Goal: Transaction & Acquisition: Purchase product/service

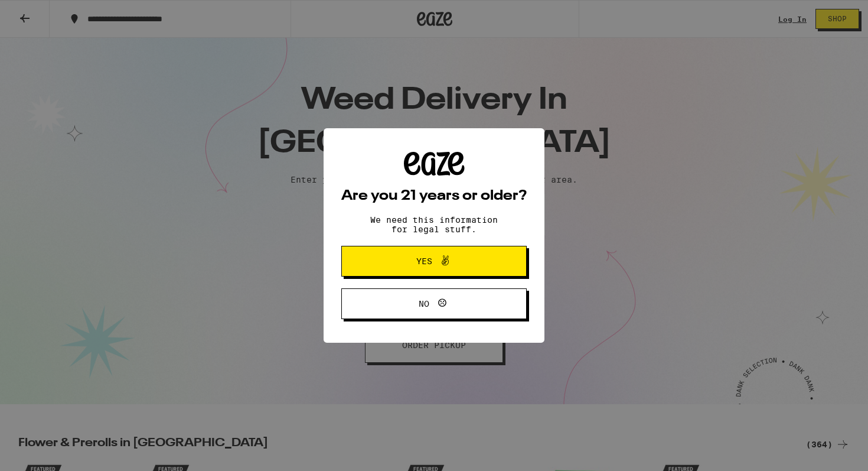
click at [376, 217] on div "Are you 21 years or older? We need this information for legal stuff. Yes No" at bounding box center [433, 235] width 185 height 167
click at [389, 264] on button "Yes" at bounding box center [433, 261] width 185 height 31
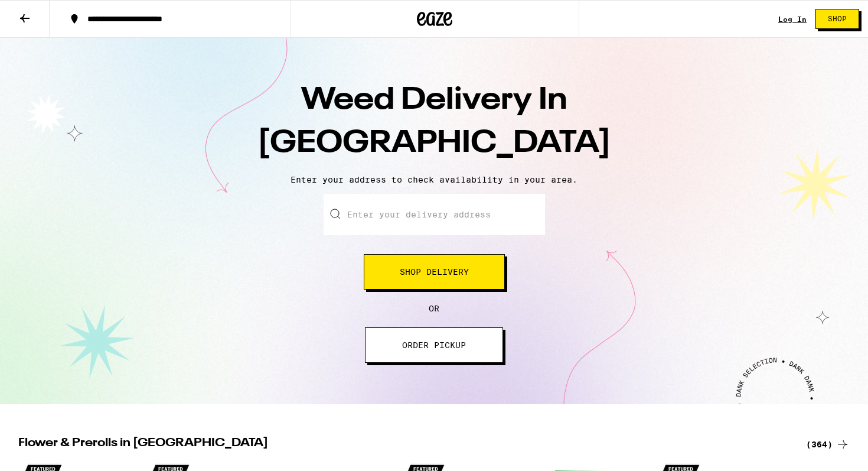
click at [414, 219] on input "Enter your delivery address" at bounding box center [434, 214] width 221 height 41
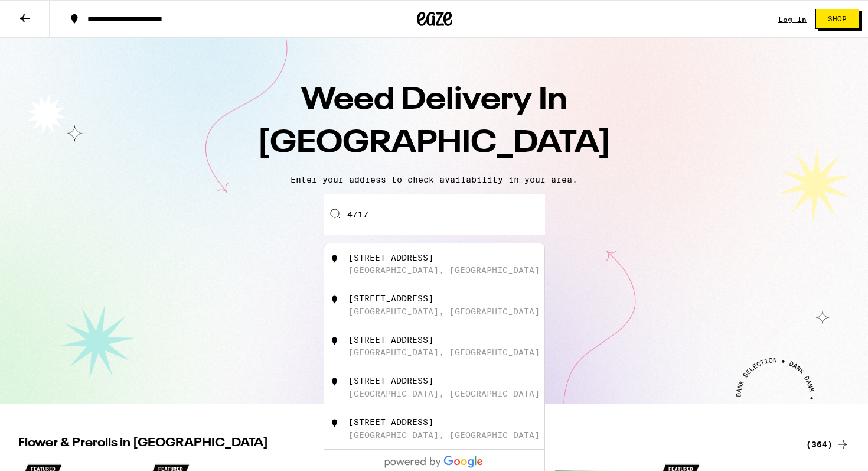
click at [408, 271] on div "[GEOGRAPHIC_DATA], [GEOGRAPHIC_DATA]" at bounding box center [443, 269] width 191 height 9
type input "[STREET_ADDRESS]"
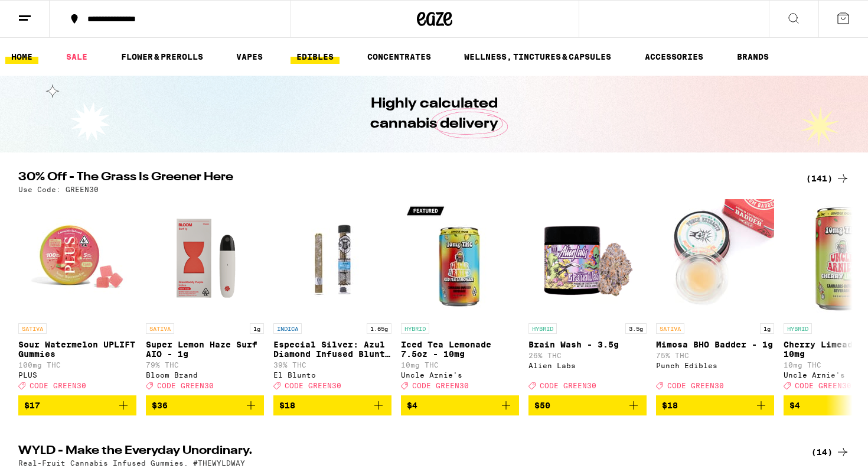
click at [312, 54] on link "EDIBLES" at bounding box center [315, 57] width 49 height 14
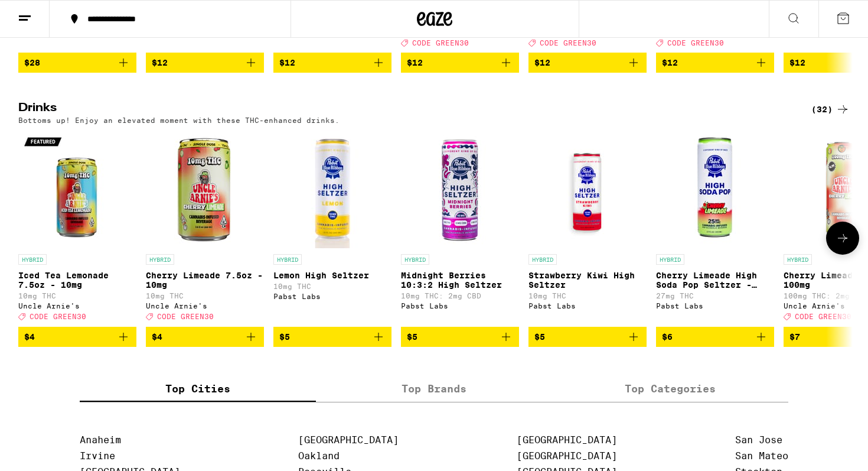
scroll to position [575, 0]
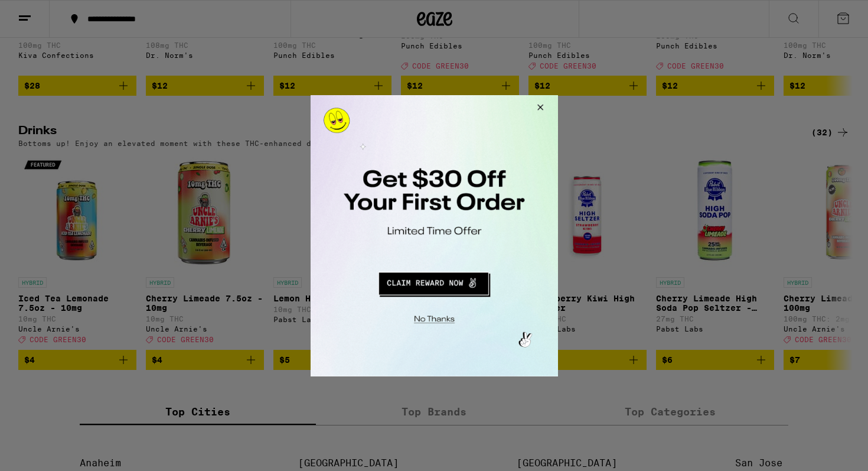
click at [433, 282] on button "Redirect to URL" at bounding box center [433, 281] width 206 height 28
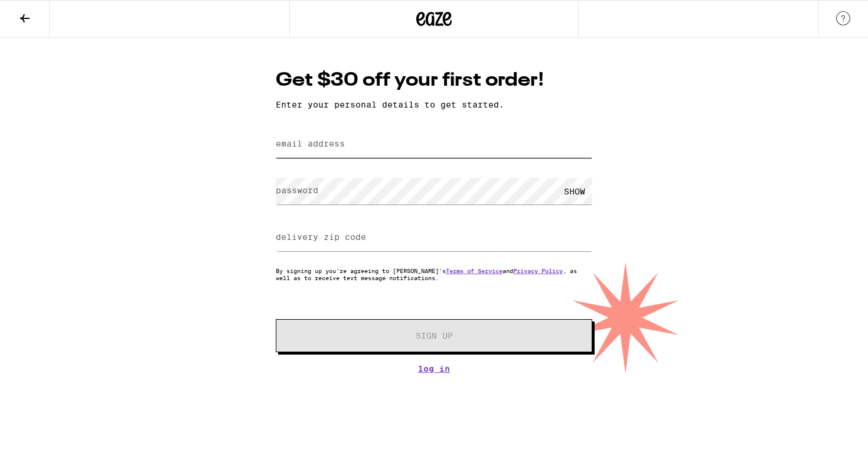
click at [413, 154] on input "email address" at bounding box center [434, 144] width 317 height 27
type input "janadmasu@gmail.com"
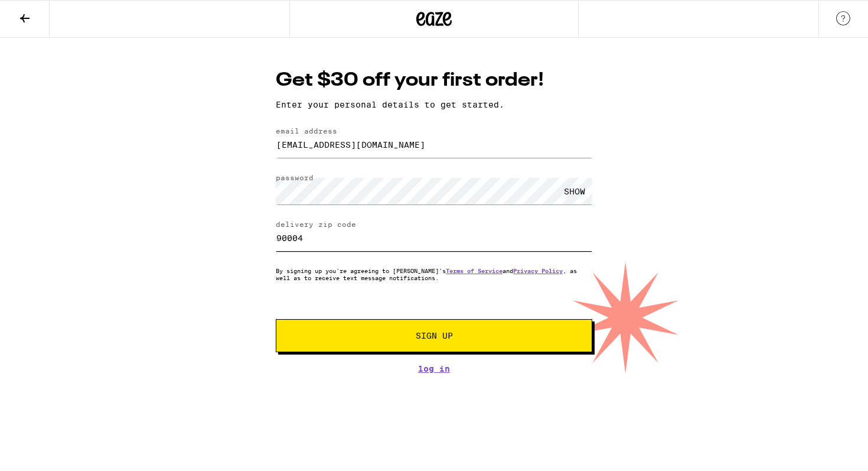
type input "90004"
click at [397, 343] on button "Sign Up" at bounding box center [434, 335] width 317 height 33
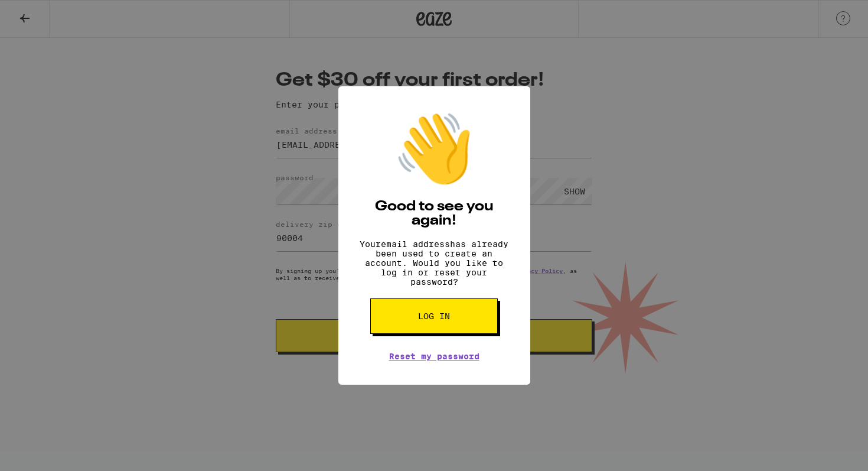
click at [399, 334] on button "Log in" at bounding box center [434, 315] width 128 height 35
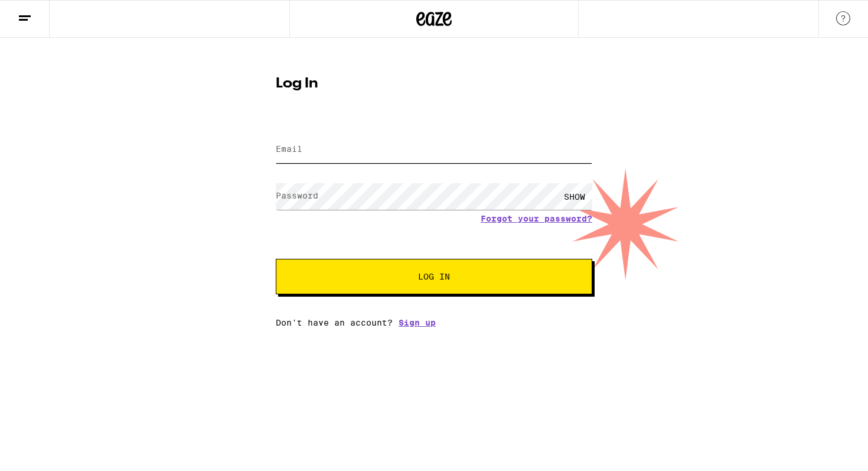
click at [387, 151] on input "Email" at bounding box center [434, 149] width 317 height 27
type input "j"
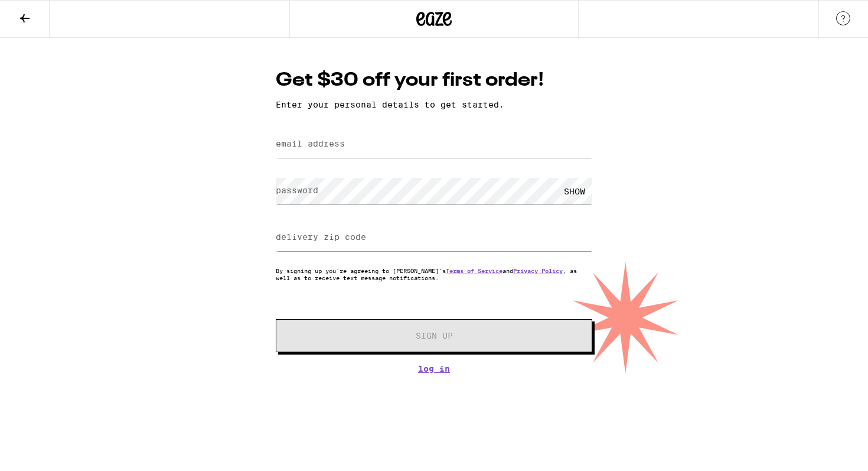
click at [301, 144] on label "email address" at bounding box center [310, 143] width 69 height 9
type input "janadmasu@icloud.com"
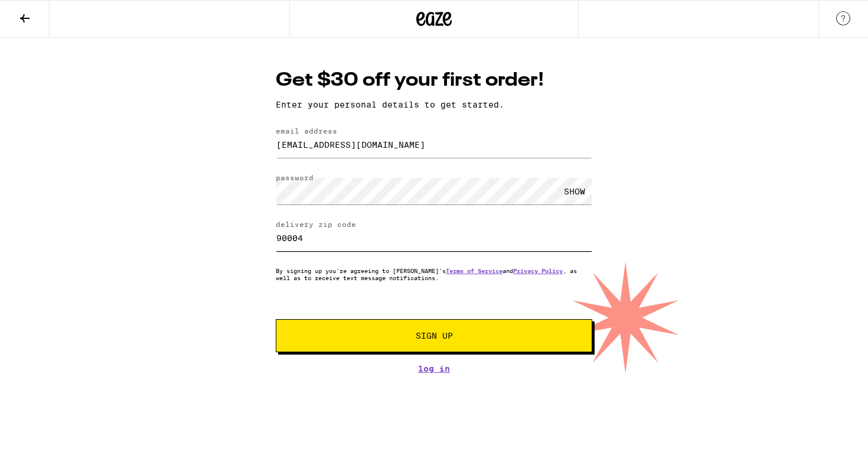
type input "90004"
click at [276, 319] on button "Sign Up" at bounding box center [434, 335] width 317 height 33
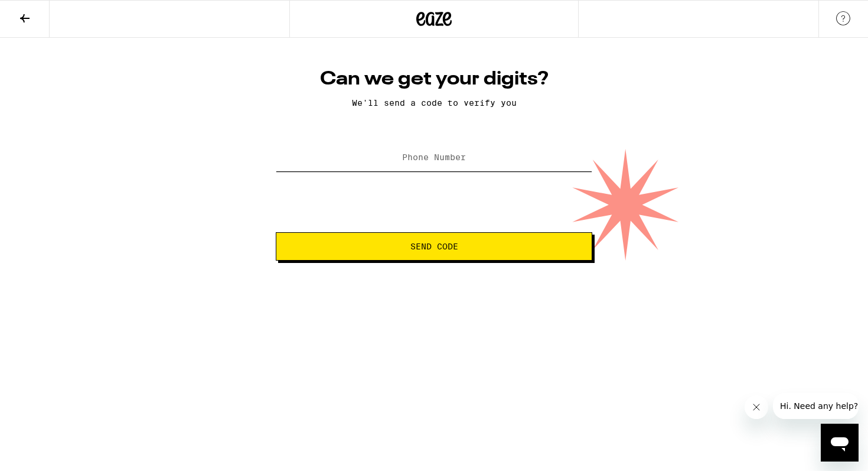
click at [528, 162] on input "Phone Number" at bounding box center [434, 158] width 317 height 27
type input "(917) 415-0646"
click at [499, 250] on span "Send Code" at bounding box center [434, 246] width 296 height 8
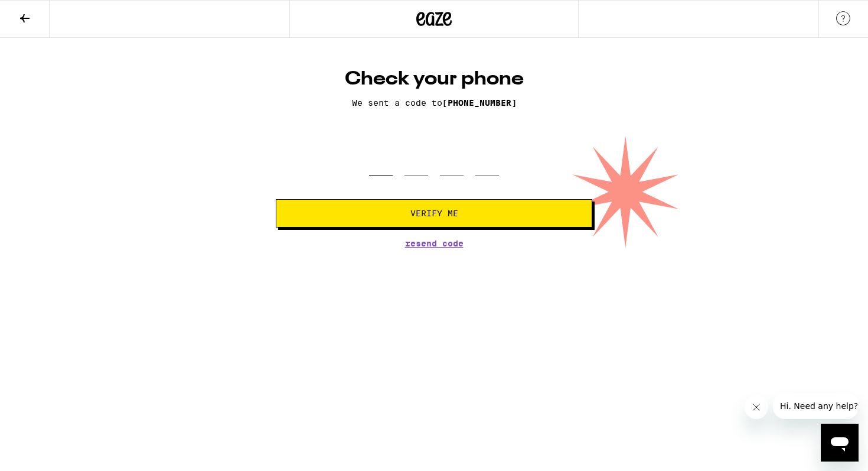
click at [376, 173] on input "tel" at bounding box center [381, 158] width 24 height 35
paste input "9"
type input "9"
type input "3"
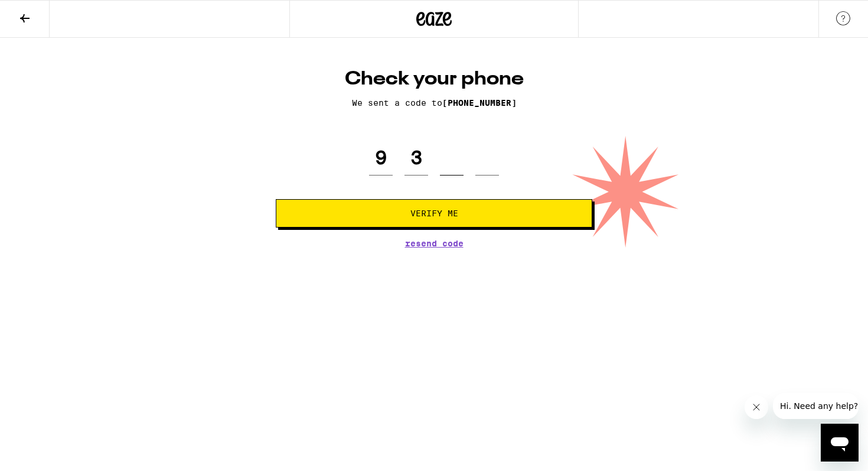
type input "5"
type input "3"
type input "5"
type input "3"
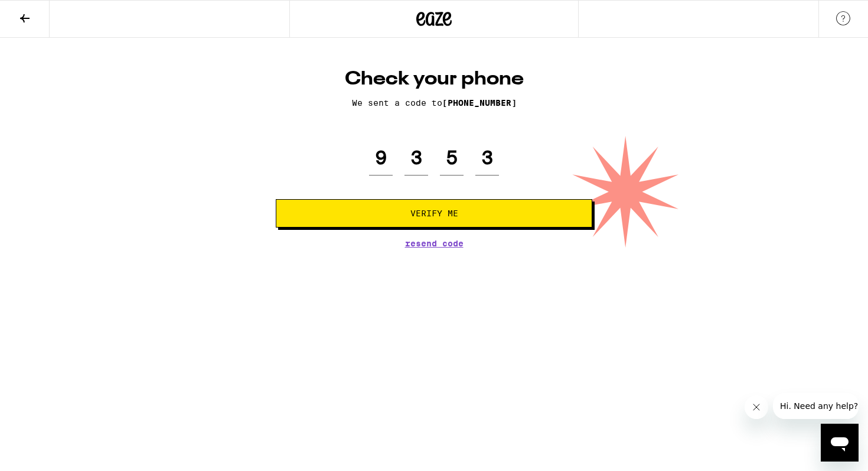
click at [426, 211] on span "Verify Me" at bounding box center [434, 213] width 48 height 8
